Goal: Book appointment/travel/reservation

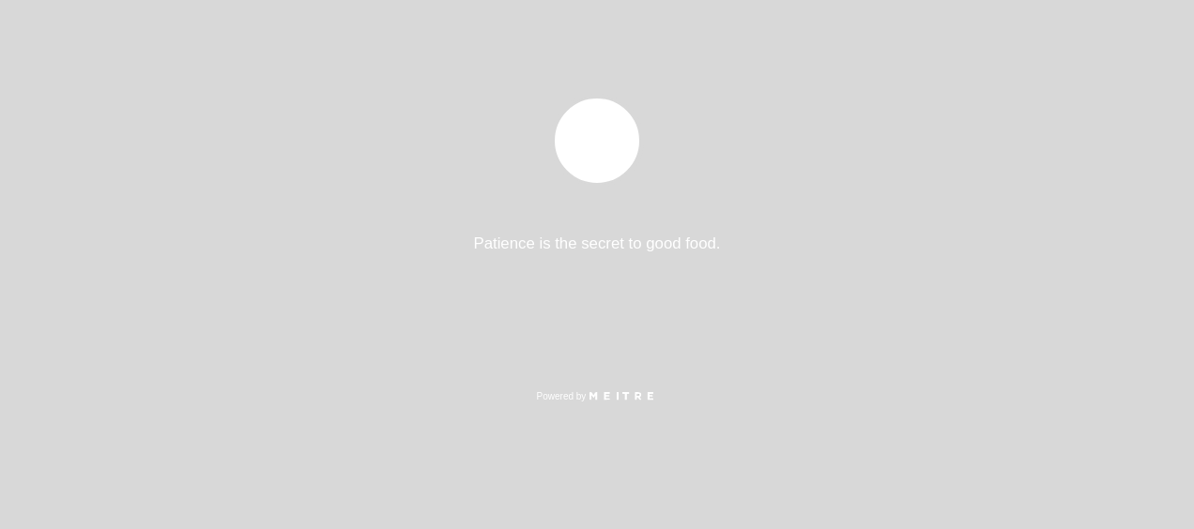
select select "es"
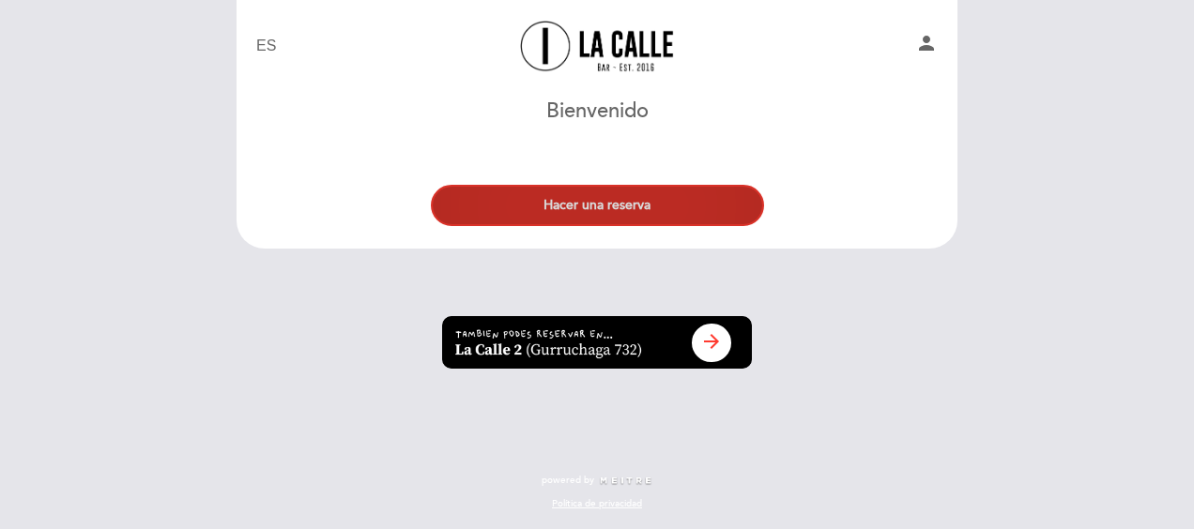
click at [664, 216] on button "Hacer una reserva" at bounding box center [597, 205] width 333 height 41
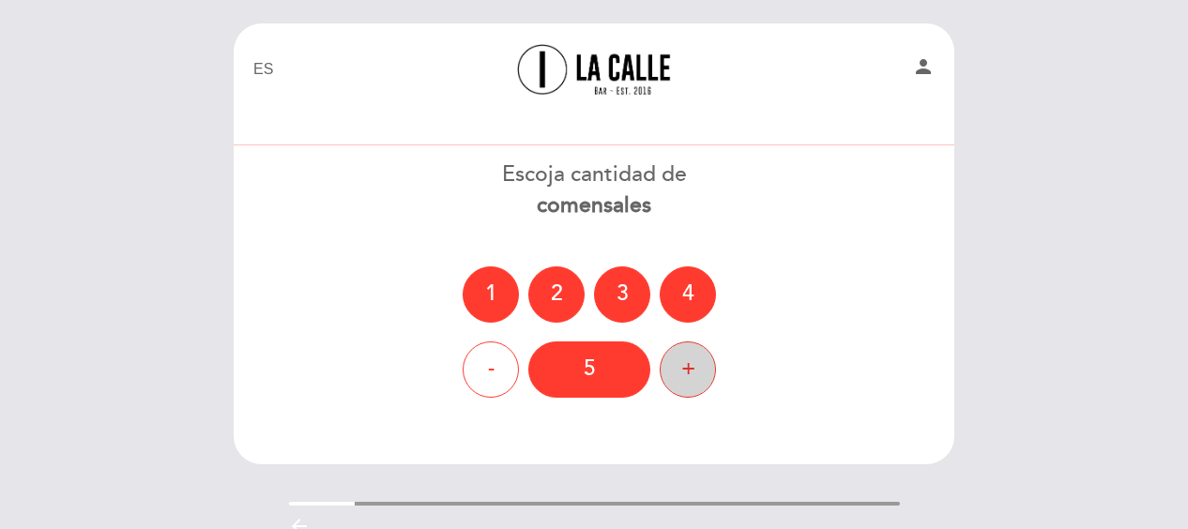
click at [695, 357] on div "+" at bounding box center [688, 370] width 56 height 56
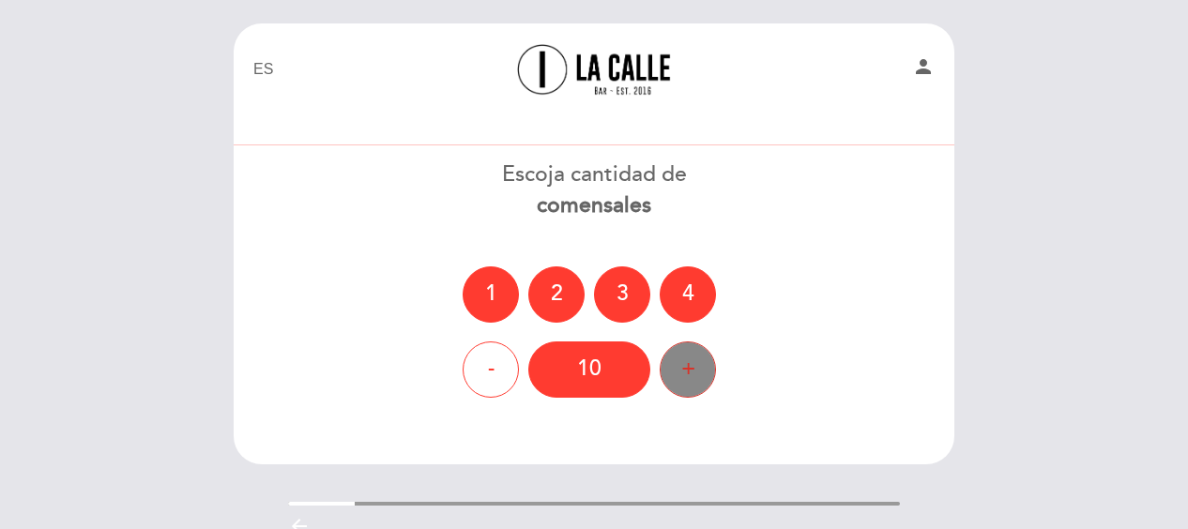
click at [695, 357] on div "+" at bounding box center [688, 370] width 56 height 56
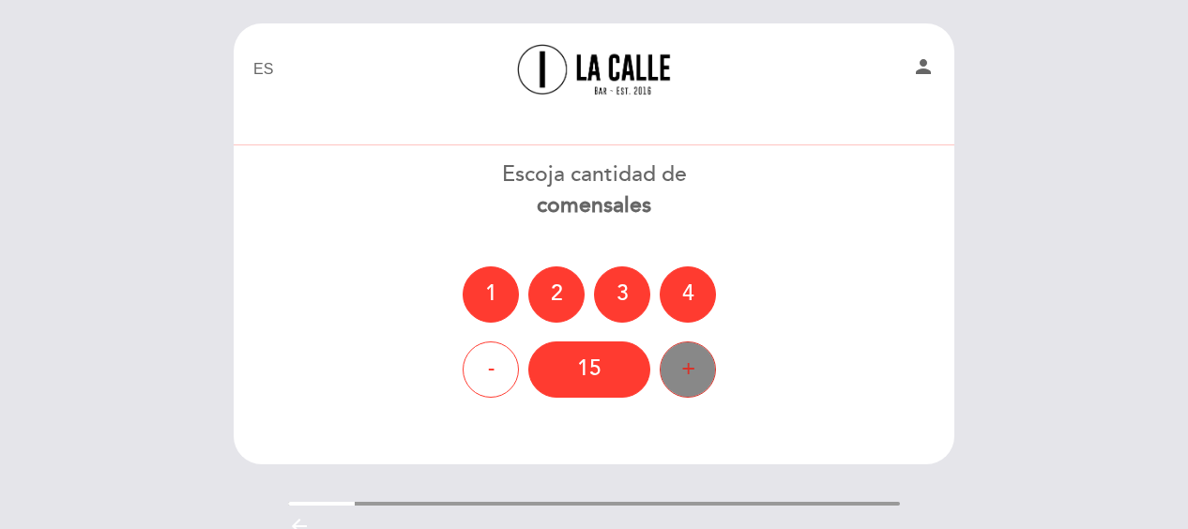
click at [695, 357] on div "+" at bounding box center [688, 370] width 56 height 56
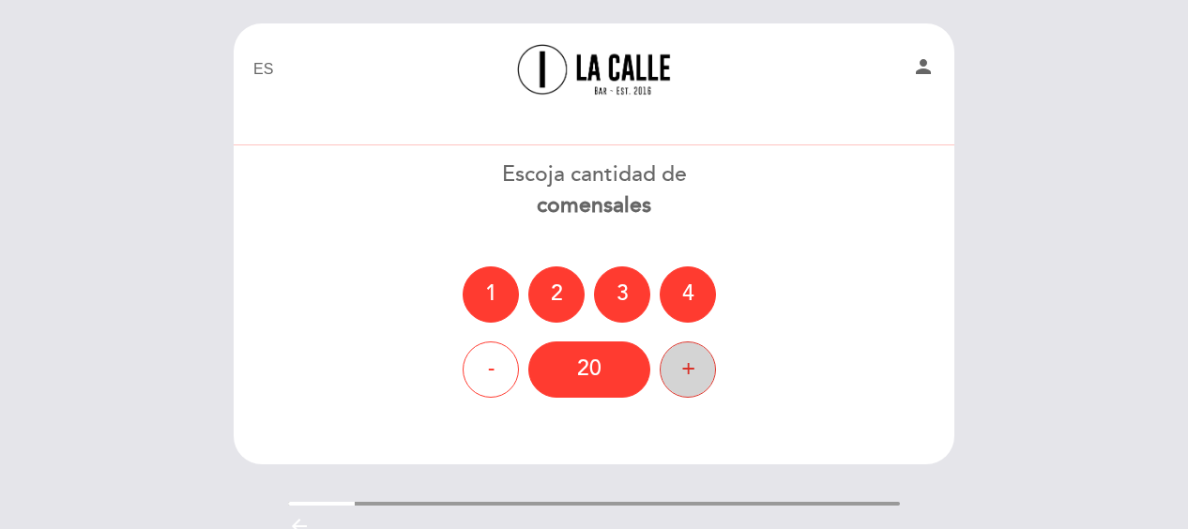
click at [695, 357] on div "+" at bounding box center [688, 370] width 56 height 56
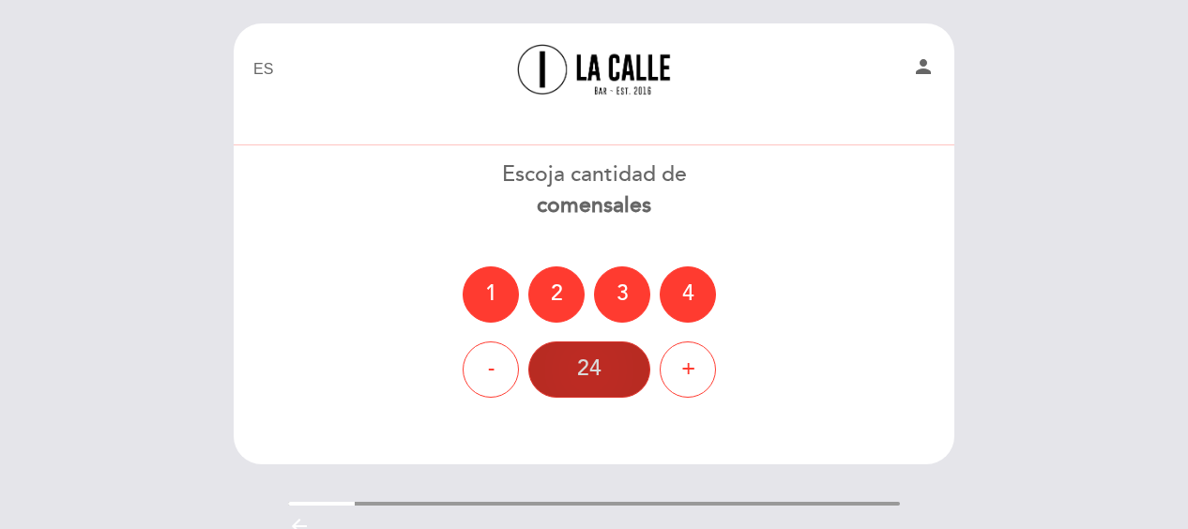
click at [614, 377] on div "24" at bounding box center [589, 370] width 122 height 56
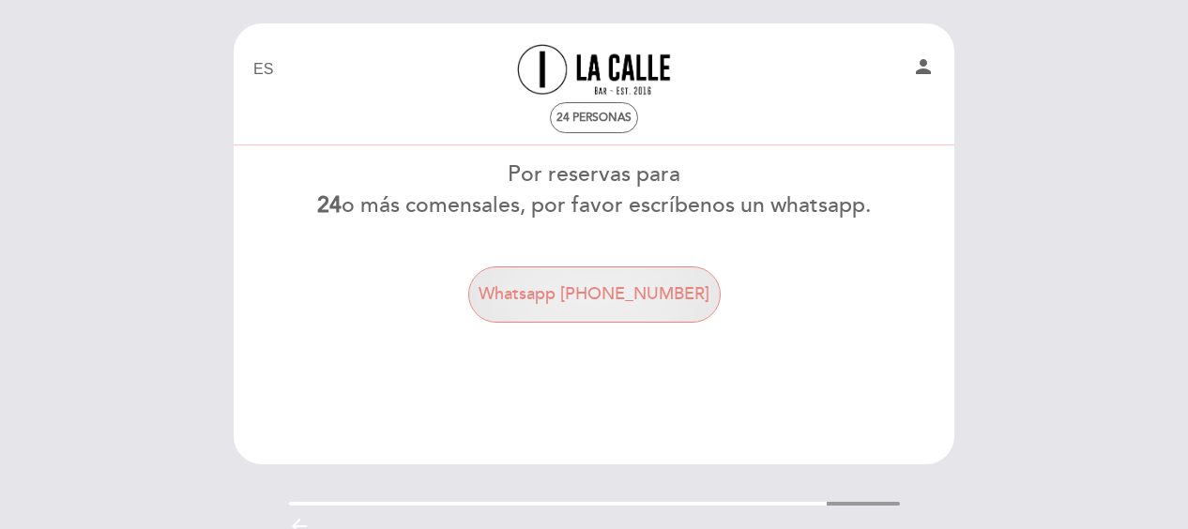
click at [626, 276] on button "Whatsapp [PHONE_NUMBER]" at bounding box center [594, 295] width 252 height 56
click at [565, 301] on button "Whatsapp [PHONE_NUMBER]" at bounding box center [594, 295] width 252 height 56
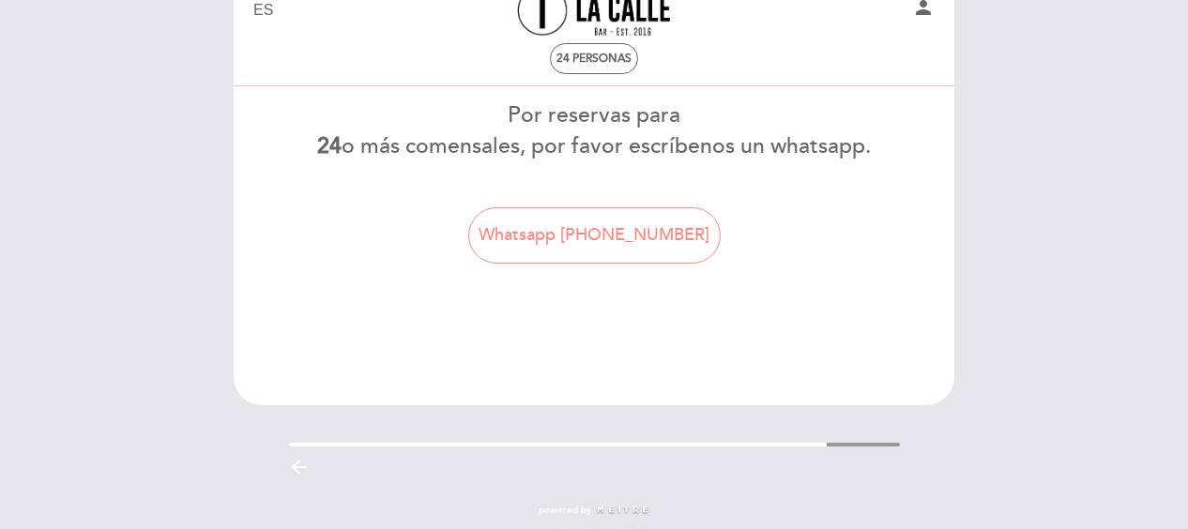
scroll to position [88, 0]
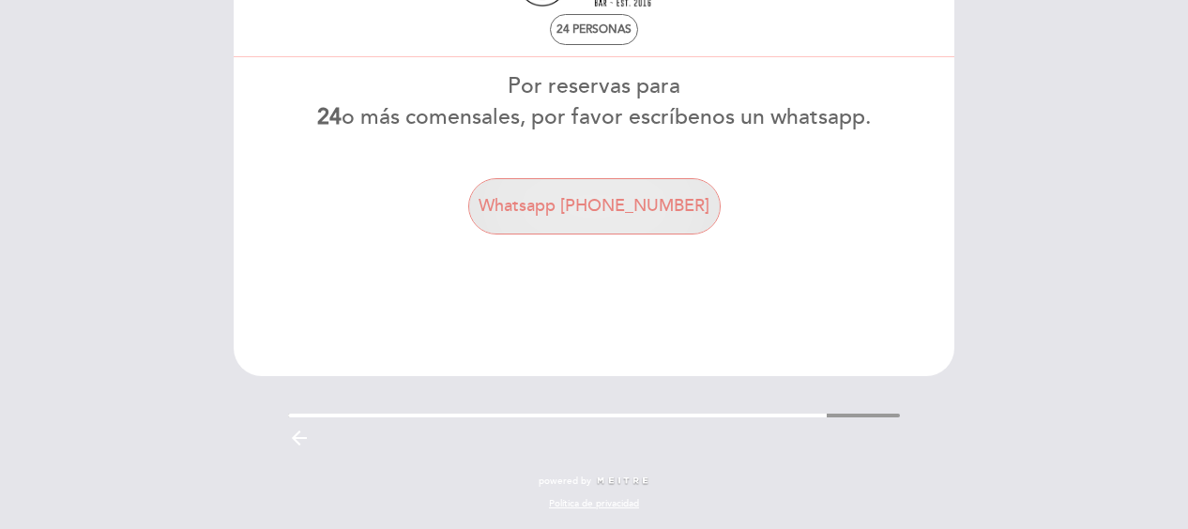
click at [644, 210] on button "Whatsapp [PHONE_NUMBER]" at bounding box center [594, 206] width 252 height 56
drag, startPoint x: 593, startPoint y: 205, endPoint x: 691, endPoint y: 210, distance: 97.8
click at [691, 210] on button "Whatsapp [PHONE_NUMBER]" at bounding box center [594, 206] width 252 height 56
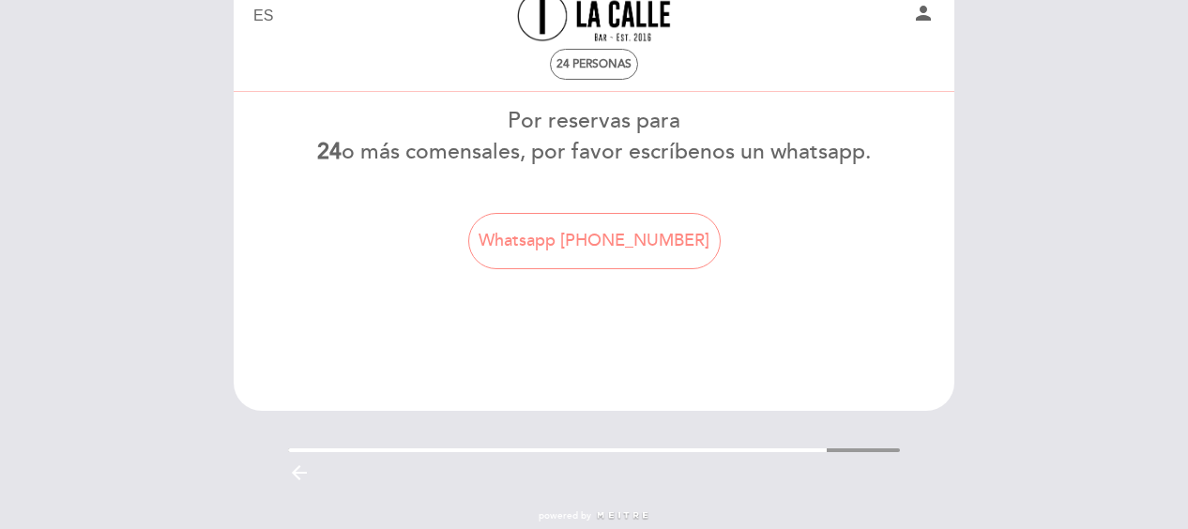
scroll to position [0, 0]
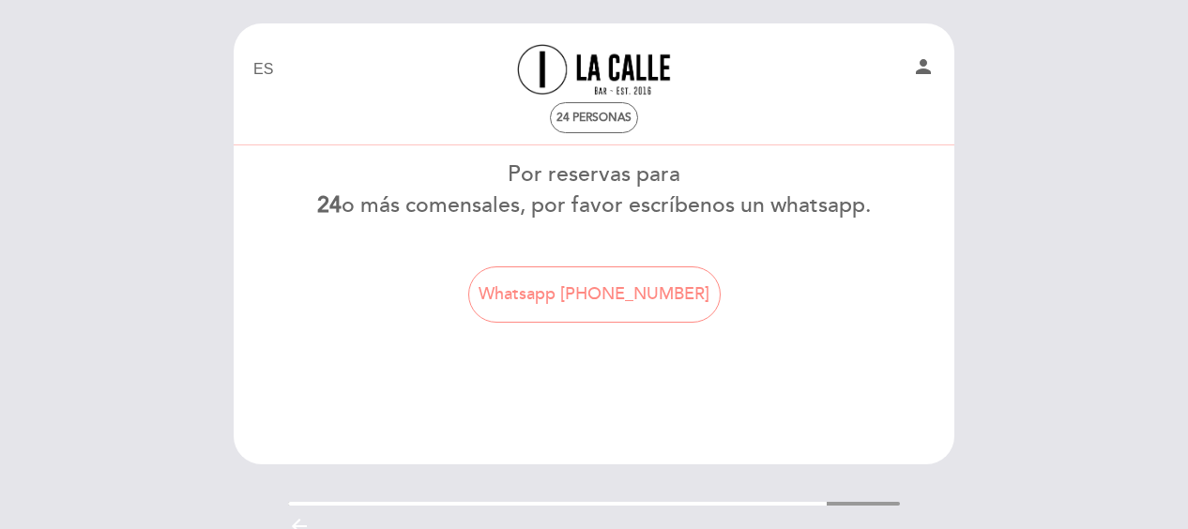
click at [645, 69] on link "[GEOGRAPHIC_DATA] - [GEOGRAPHIC_DATA]" at bounding box center [594, 70] width 235 height 52
